Goal: Task Accomplishment & Management: Manage account settings

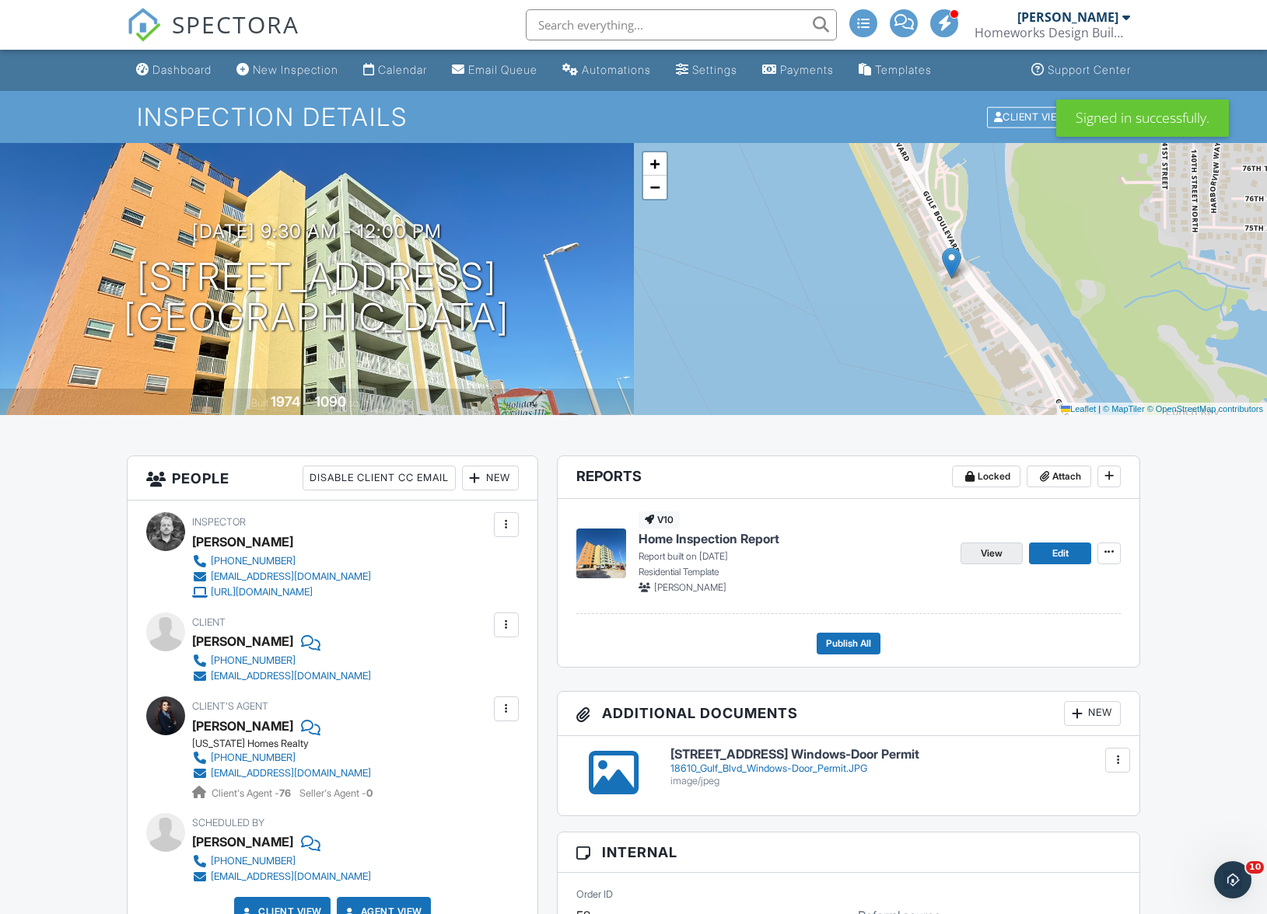
click at [991, 556] on span "View" at bounding box center [992, 554] width 22 height 16
click at [996, 556] on span "View" at bounding box center [992, 554] width 22 height 16
click at [994, 554] on span "View" at bounding box center [992, 554] width 22 height 16
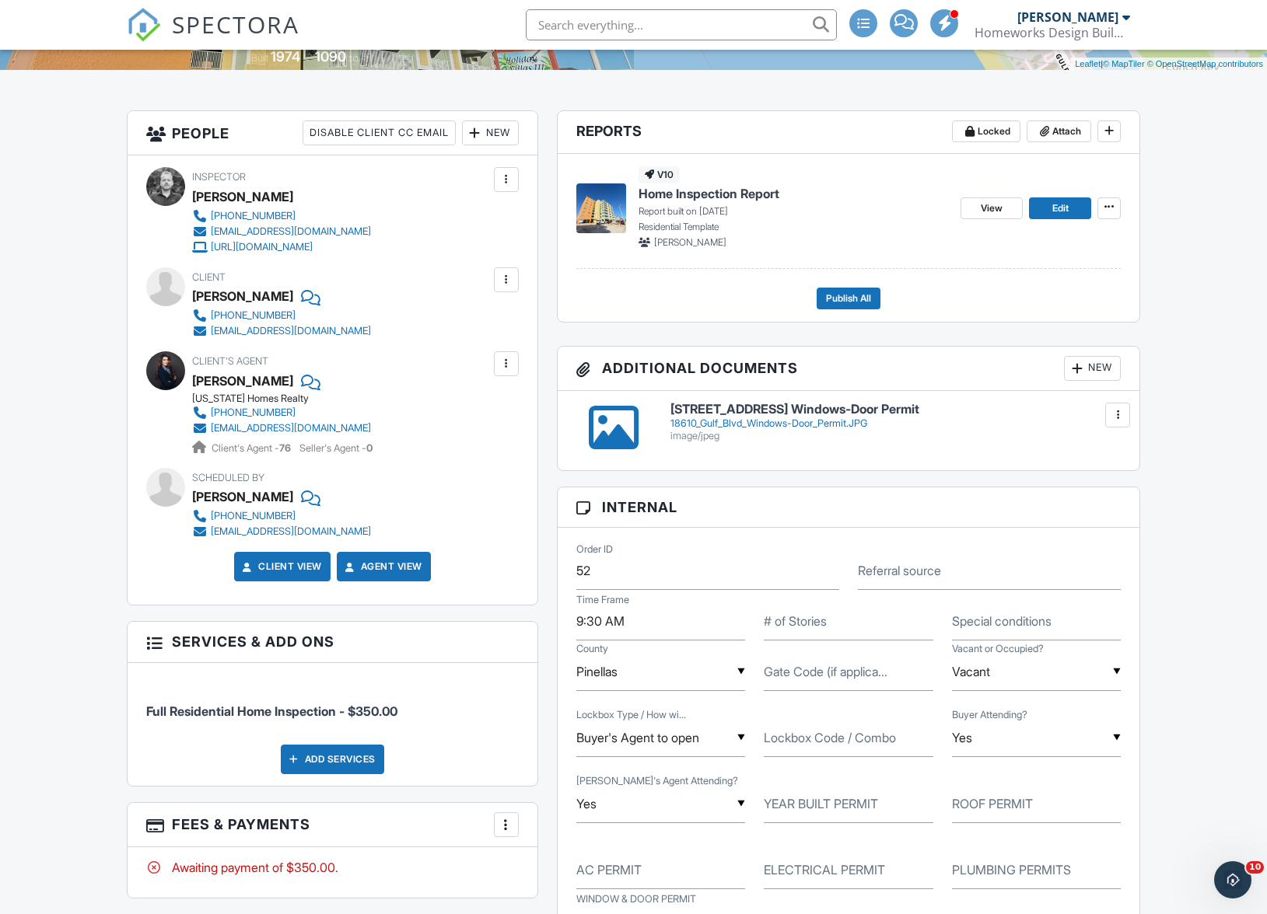
scroll to position [203, 0]
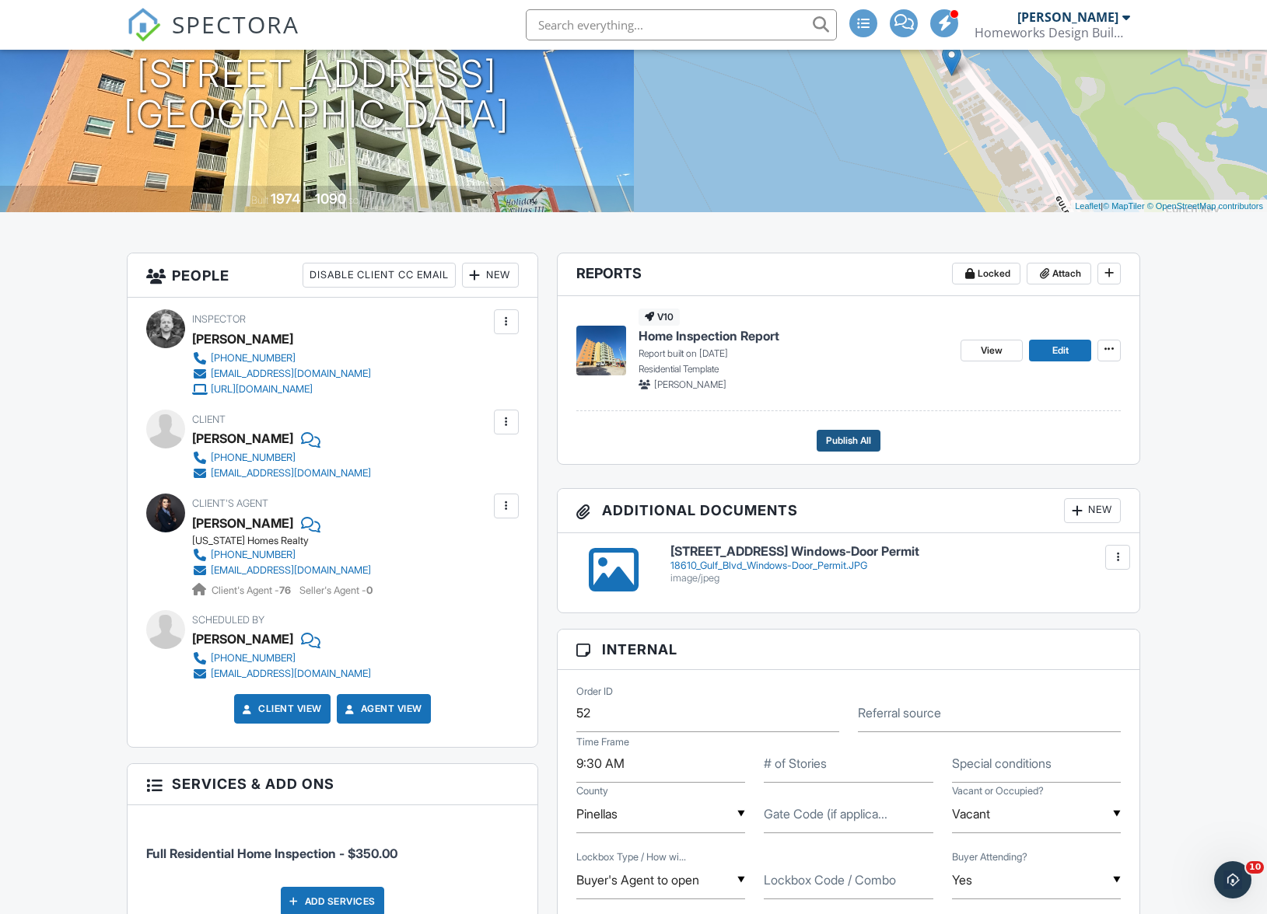
click at [842, 439] on span "Publish All" at bounding box center [848, 441] width 45 height 16
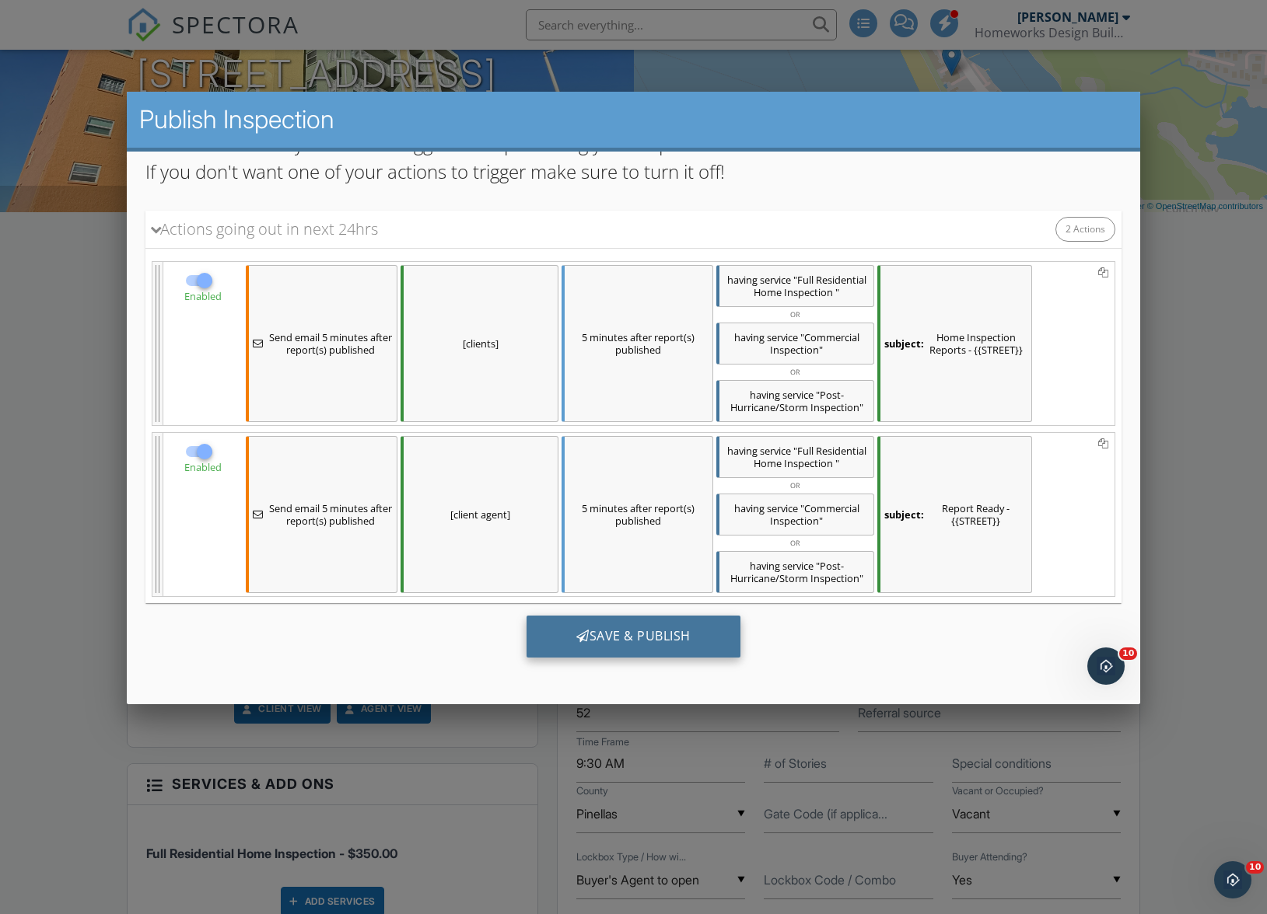
scroll to position [142, 0]
click at [646, 641] on div "Save & Publish" at bounding box center [633, 636] width 214 height 42
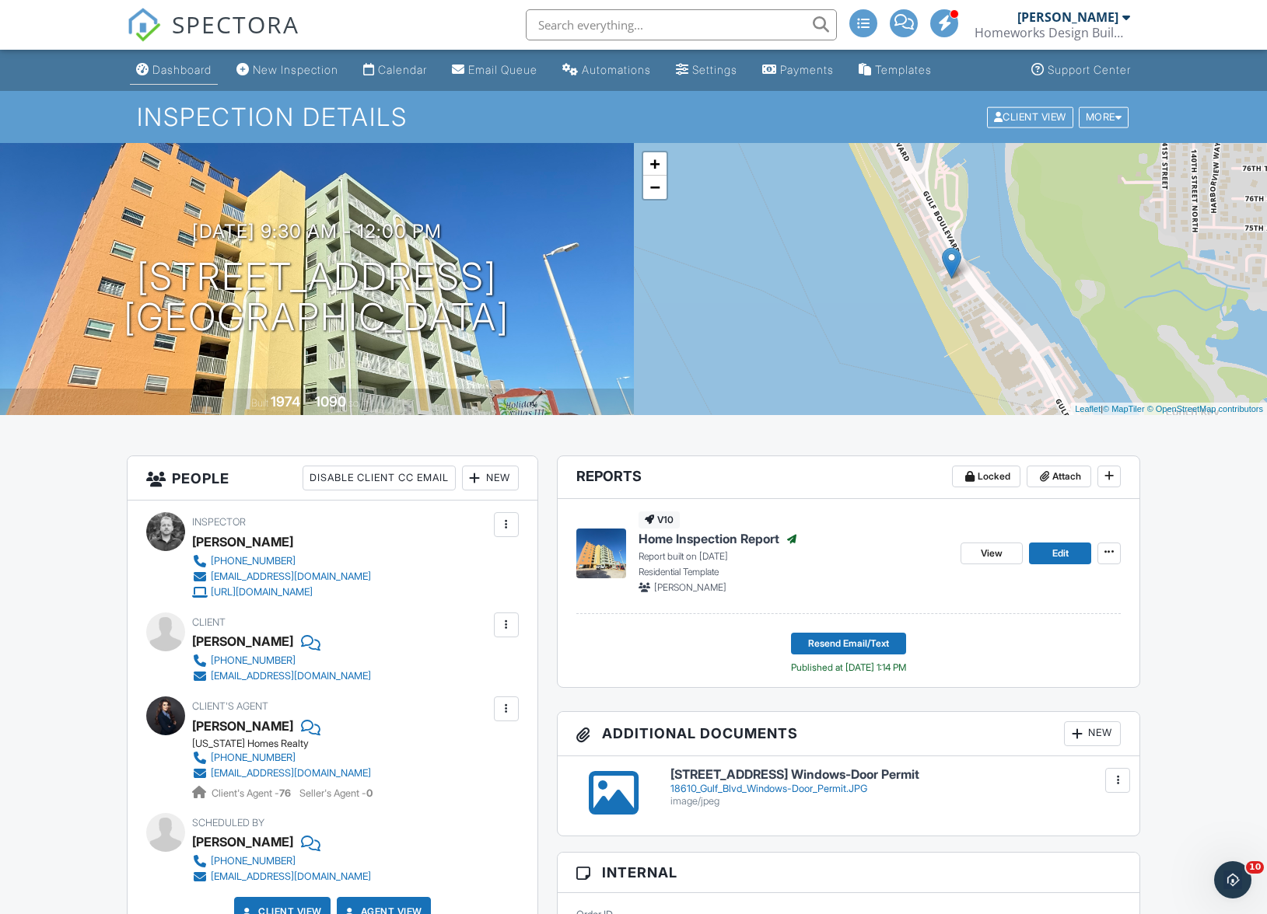
click at [168, 65] on div "Dashboard" at bounding box center [181, 69] width 59 height 13
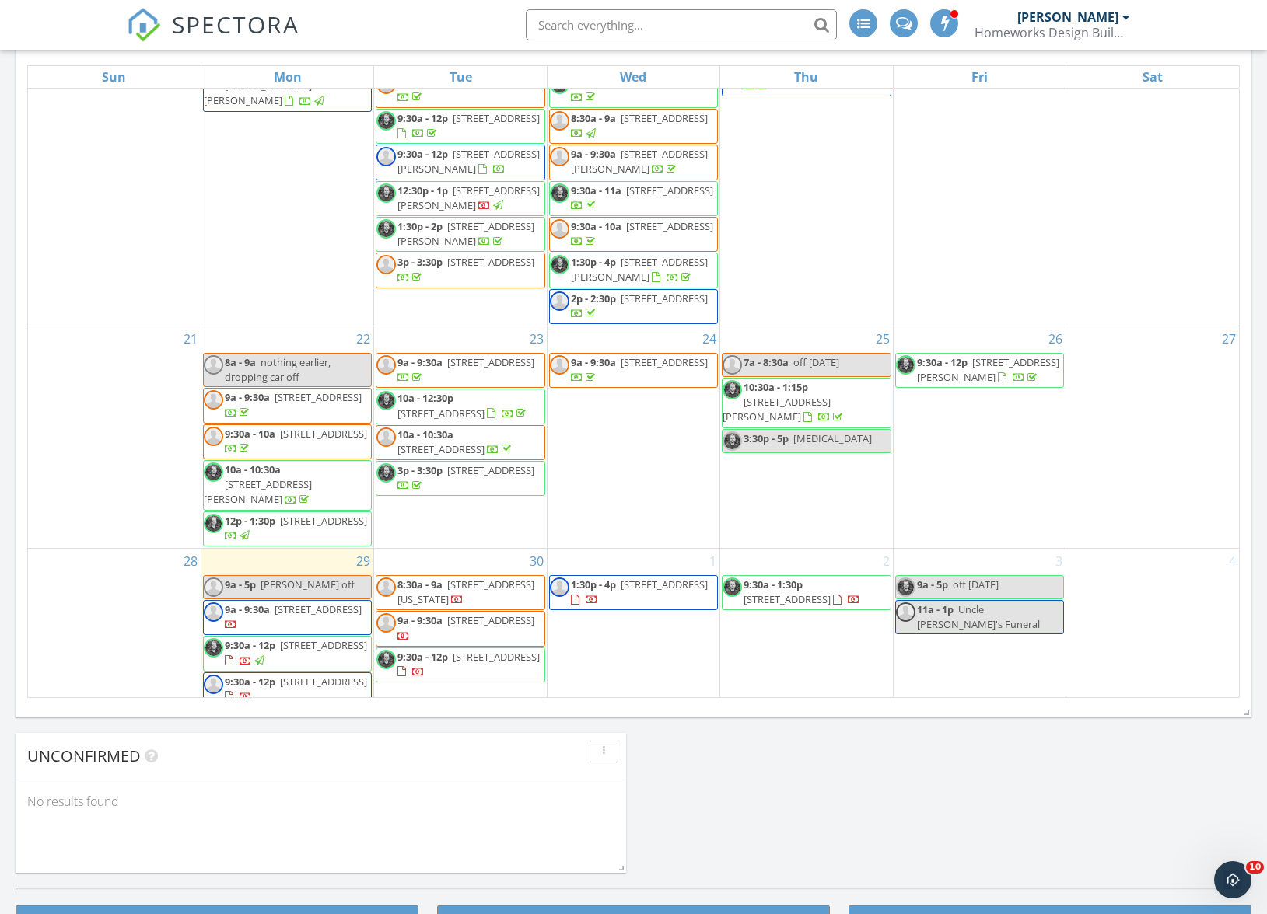
scroll to position [467, 0]
